Goal: Check status: Check status

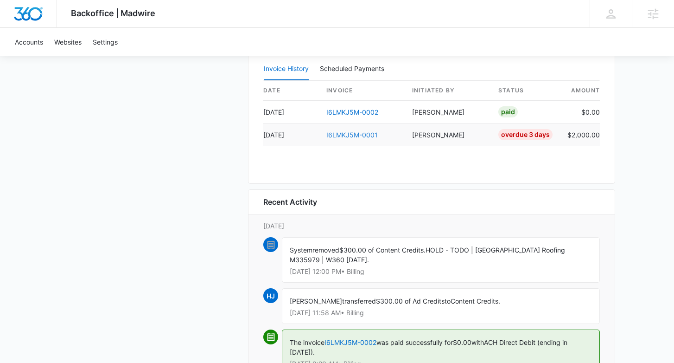
scroll to position [786, 0]
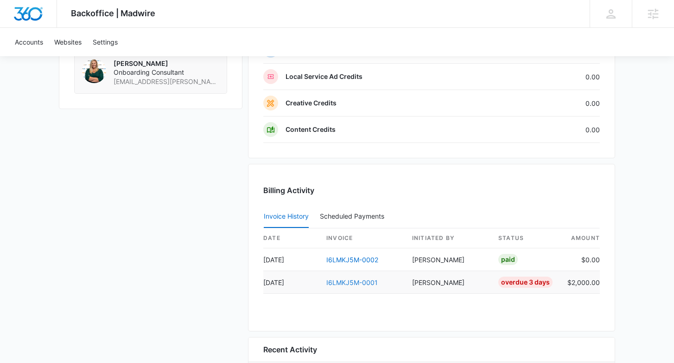
click at [350, 281] on link "I6LMKJ5M-0001" at bounding box center [351, 282] width 51 height 8
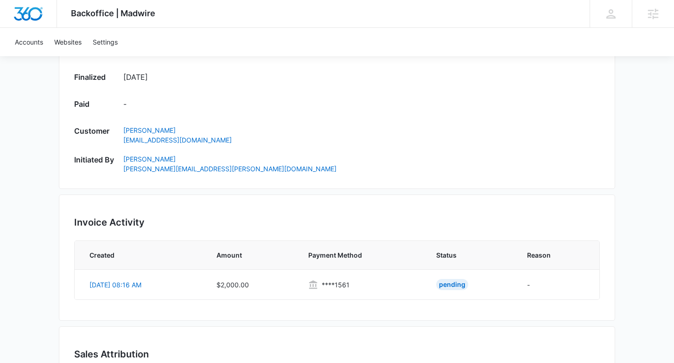
scroll to position [458, 0]
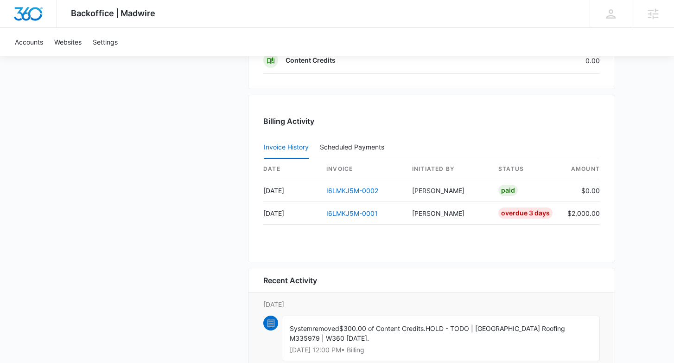
scroll to position [881, 0]
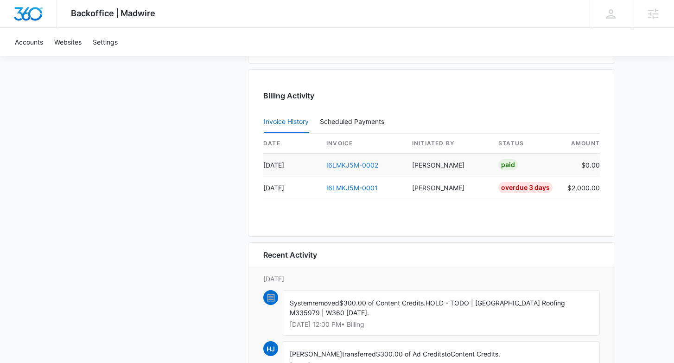
click at [367, 165] on link "I6LMKJ5M-0002" at bounding box center [352, 165] width 52 height 8
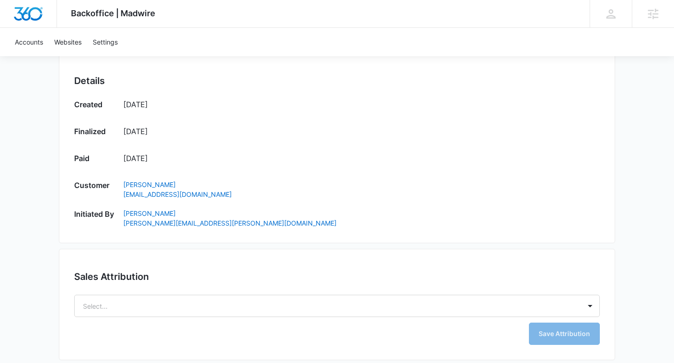
scroll to position [370, 0]
